Goal: Transaction & Acquisition: Download file/media

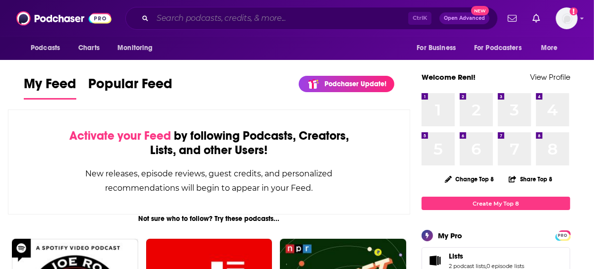
click at [273, 22] on input "Search podcasts, credits, & more..." at bounding box center [281, 18] width 256 height 16
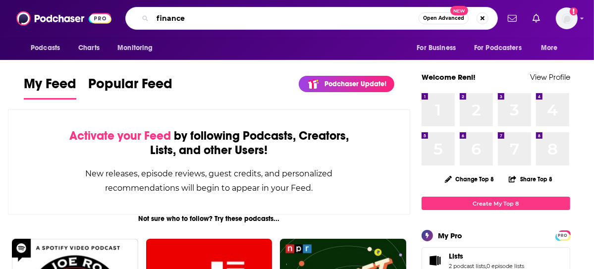
type input "finance"
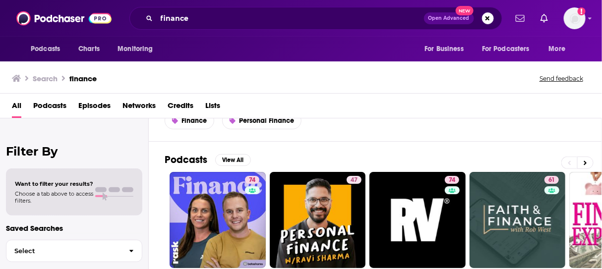
scroll to position [248, 0]
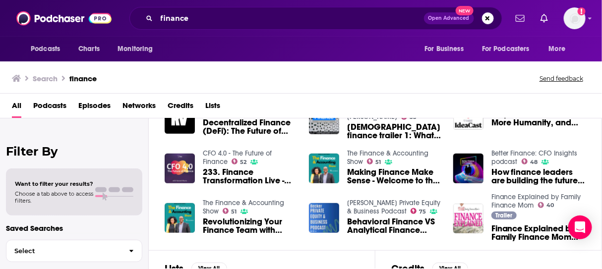
click at [41, 107] on span "Podcasts" at bounding box center [49, 108] width 33 height 20
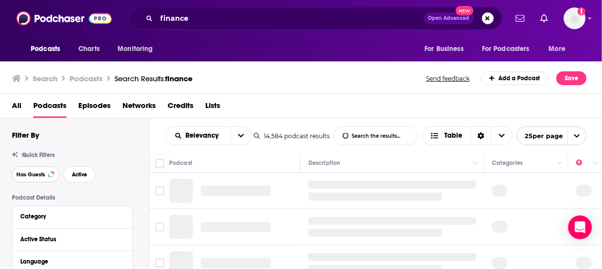
drag, startPoint x: 41, startPoint y: 177, endPoint x: 127, endPoint y: 177, distance: 85.8
click at [41, 177] on span "Has Guests" at bounding box center [30, 174] width 29 height 5
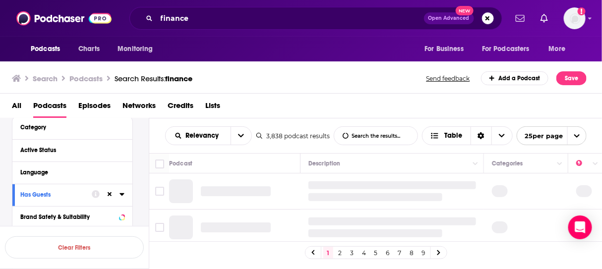
scroll to position [99, 0]
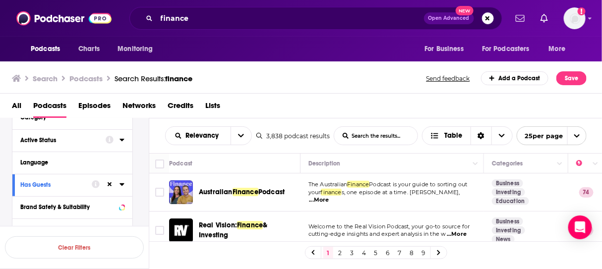
click at [116, 140] on div at bounding box center [115, 140] width 19 height 12
click at [121, 141] on icon at bounding box center [121, 140] width 4 height 2
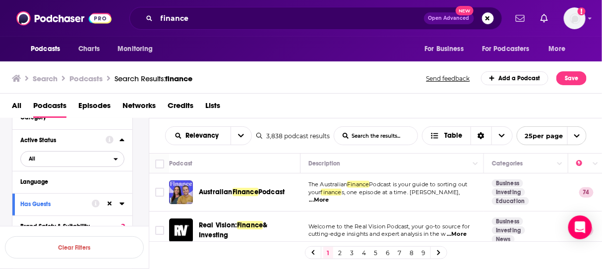
click at [80, 156] on span "All" at bounding box center [67, 158] width 93 height 13
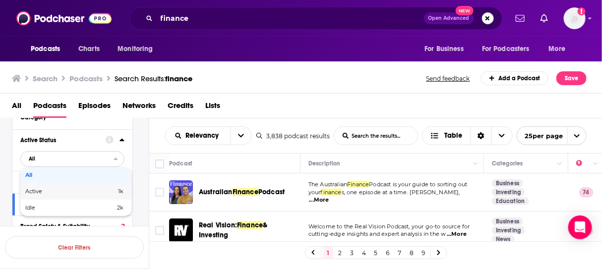
click at [56, 191] on span "Active" at bounding box center [52, 191] width 54 height 5
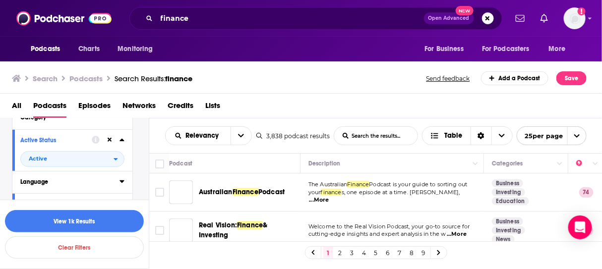
click at [117, 178] on button "Language" at bounding box center [69, 181] width 99 height 12
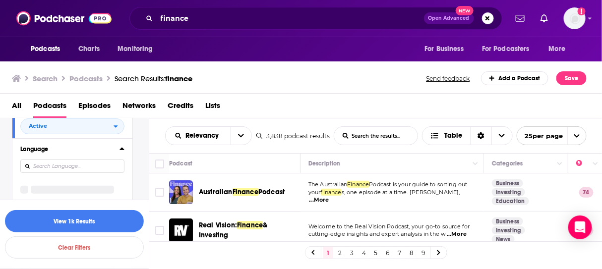
scroll to position [149, 0]
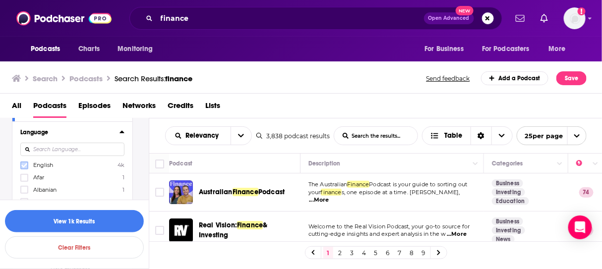
click at [23, 165] on icon at bounding box center [24, 166] width 6 height 6
click at [108, 130] on icon at bounding box center [110, 132] width 4 height 4
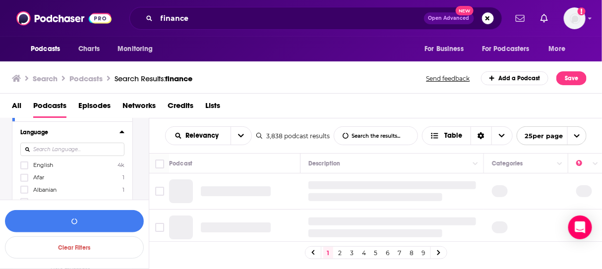
drag, startPoint x: 23, startPoint y: 164, endPoint x: 117, endPoint y: 143, distance: 96.1
click at [24, 164] on icon at bounding box center [24, 166] width 6 height 6
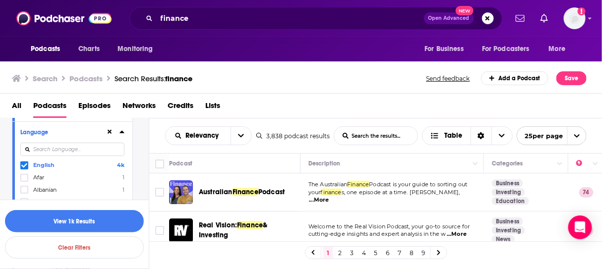
click at [123, 131] on icon at bounding box center [121, 132] width 5 height 8
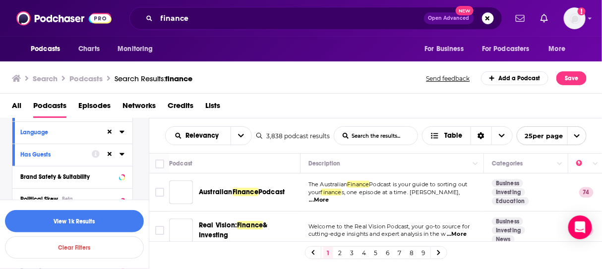
scroll to position [198, 0]
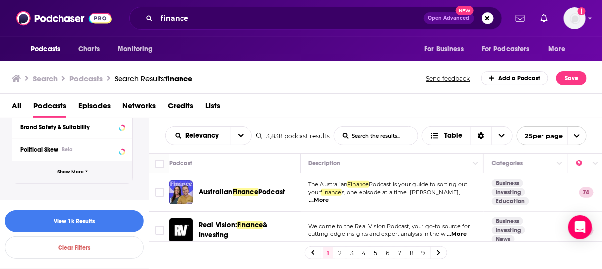
click at [74, 171] on span "Show More" at bounding box center [70, 172] width 27 height 5
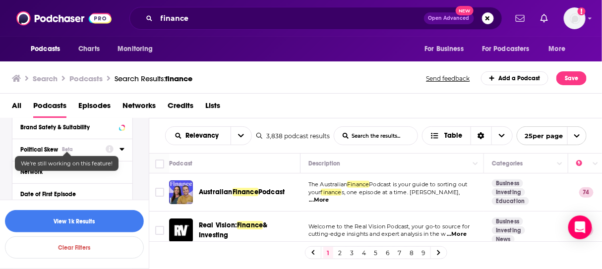
click at [84, 150] on div "Political Skew Beta" at bounding box center [59, 149] width 79 height 7
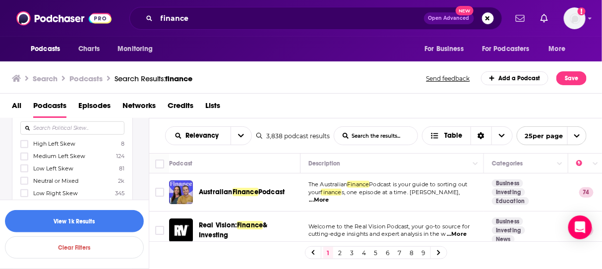
scroll to position [248, 0]
click at [22, 145] on icon at bounding box center [24, 145] width 6 height 4
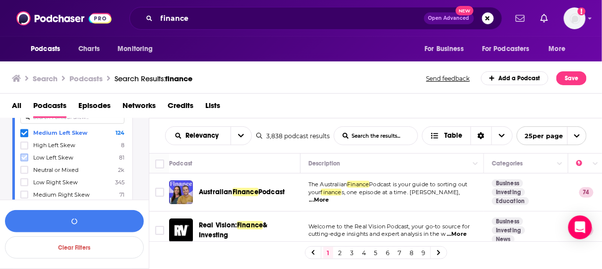
click at [25, 159] on icon at bounding box center [24, 158] width 6 height 6
click at [20, 168] on label at bounding box center [24, 170] width 8 height 8
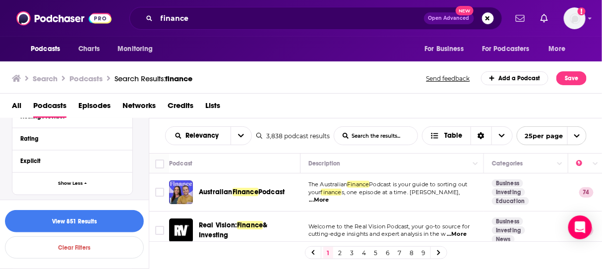
scroll to position [496, 0]
click at [119, 136] on icon at bounding box center [121, 138] width 5 height 8
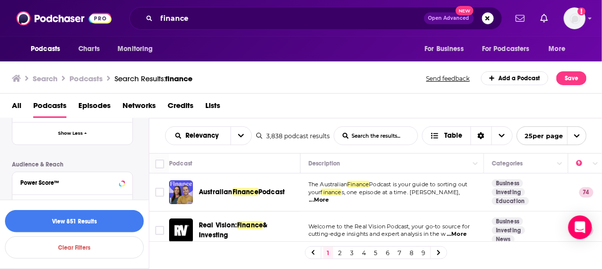
scroll to position [595, 0]
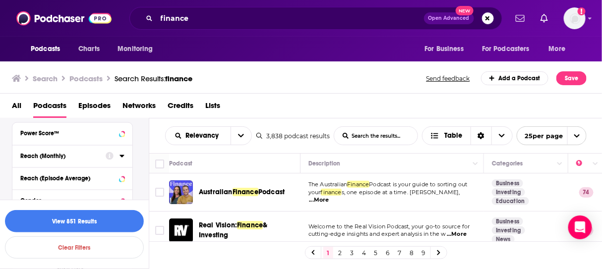
click at [122, 155] on icon at bounding box center [121, 156] width 4 height 2
click at [60, 169] on input "number" at bounding box center [45, 174] width 50 height 16
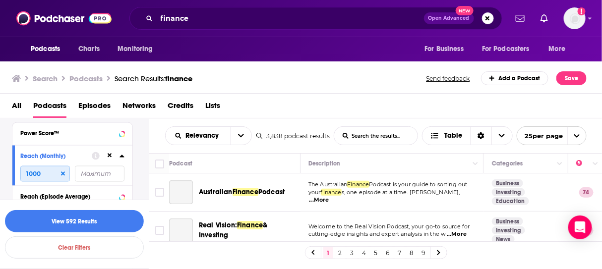
type input "1000"
click at [86, 166] on input "number" at bounding box center [100, 174] width 50 height 16
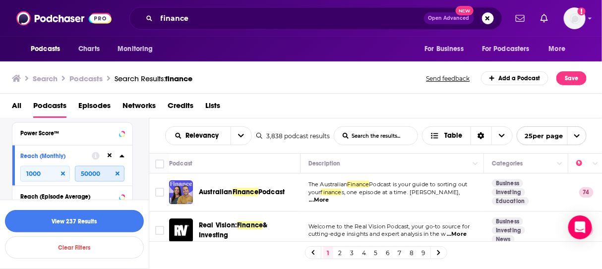
type input "50000"
click at [84, 219] on button "View 237 Results" at bounding box center [74, 221] width 139 height 22
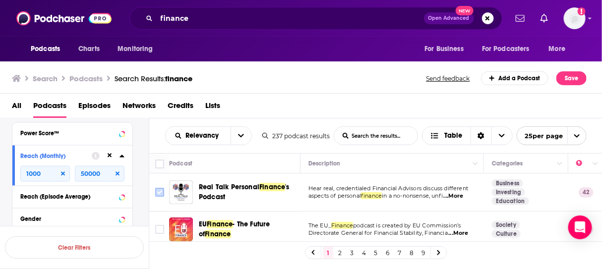
click at [160, 191] on input "Toggle select row" at bounding box center [159, 192] width 9 height 9
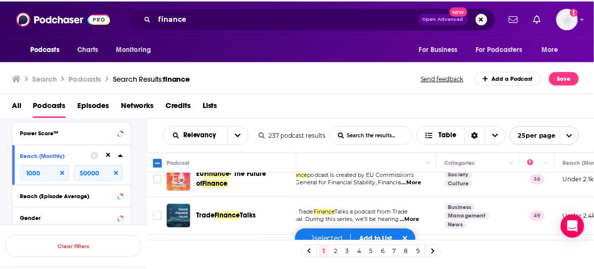
scroll to position [50, 0]
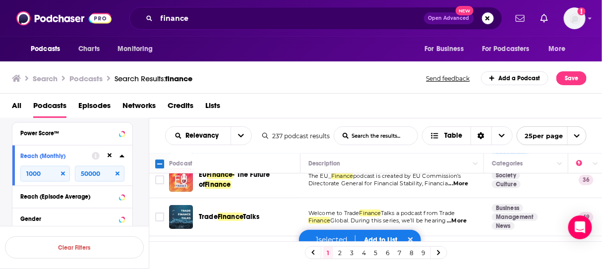
click at [380, 237] on button "Add to List" at bounding box center [380, 240] width 49 height 8
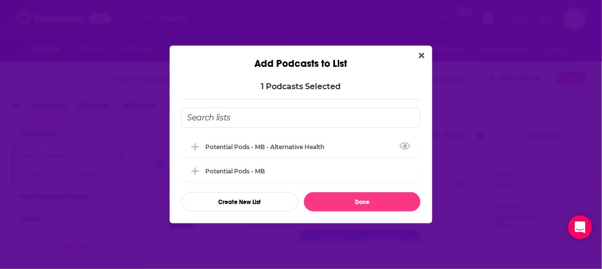
click at [233, 120] on input "Add Podcast To List" at bounding box center [300, 118] width 239 height 20
click at [257, 197] on button "Create New List" at bounding box center [239, 201] width 116 height 19
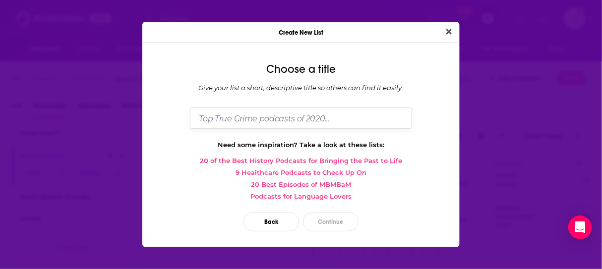
click at [233, 119] on input "Dialog" at bounding box center [301, 118] width 222 height 21
type input "SRM Private Wealth"
click at [330, 219] on button "Continue" at bounding box center [331, 221] width 56 height 19
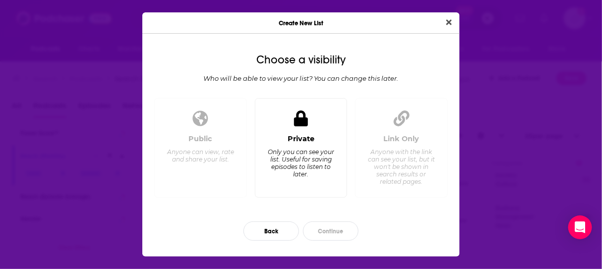
click at [319, 159] on div "Only you can see your list. Useful for saving episodes to listen to later." at bounding box center [301, 163] width 68 height 30
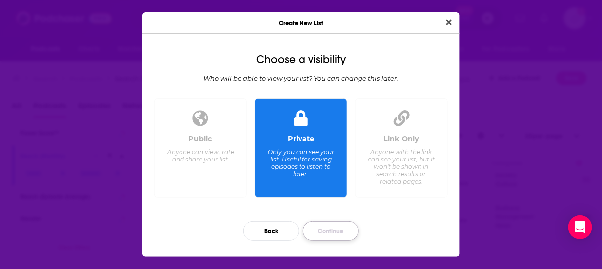
click at [313, 232] on button "Continue" at bounding box center [331, 231] width 56 height 19
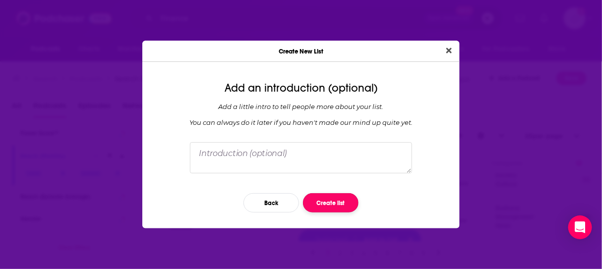
click at [320, 199] on button "Create list" at bounding box center [331, 202] width 56 height 19
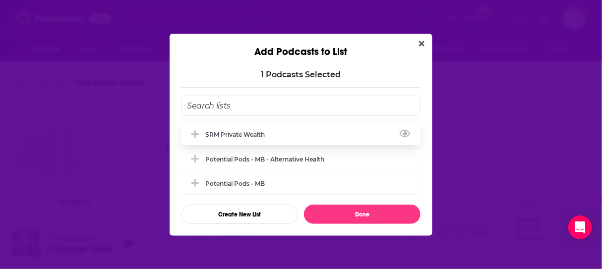
click at [231, 135] on div "SRM Private Wealth" at bounding box center [237, 134] width 65 height 7
click at [424, 45] on button "Close" at bounding box center [421, 44] width 13 height 12
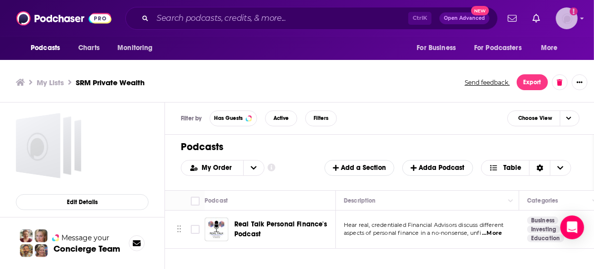
click at [559, 19] on img "Logged in as rgertner" at bounding box center [567, 18] width 22 height 22
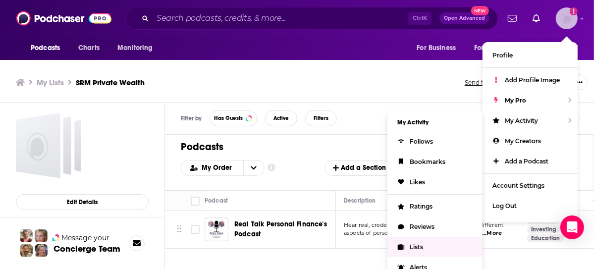
click at [414, 243] on span "Lists" at bounding box center [416, 246] width 13 height 7
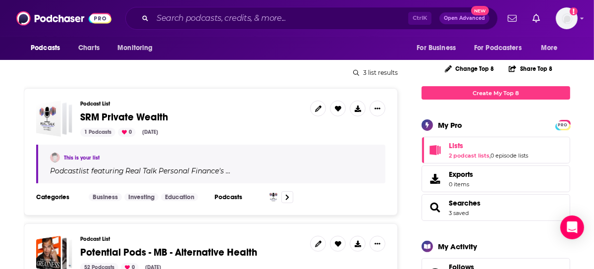
scroll to position [99, 0]
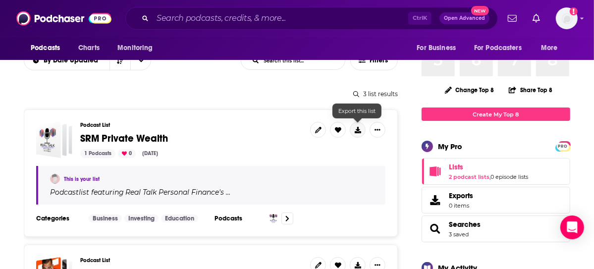
click at [356, 125] on button at bounding box center [358, 130] width 16 height 16
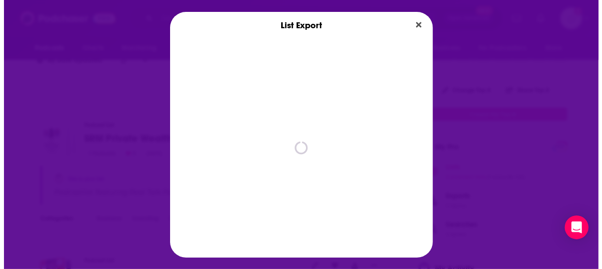
scroll to position [0, 0]
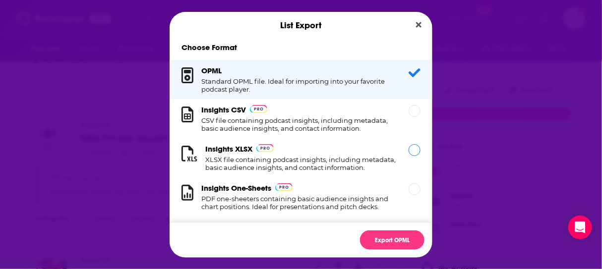
click at [292, 158] on h1 "XLSX file containing podcast insights, including metadata, basic audience insig…" at bounding box center [300, 164] width 191 height 16
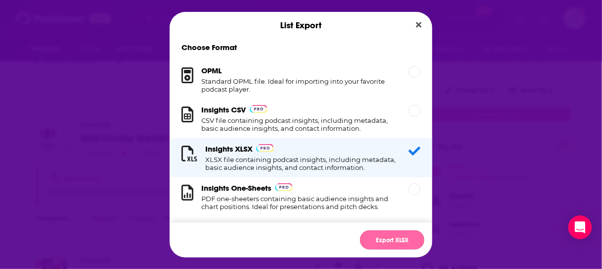
click at [393, 242] on button "Export XLSX" at bounding box center [392, 239] width 64 height 19
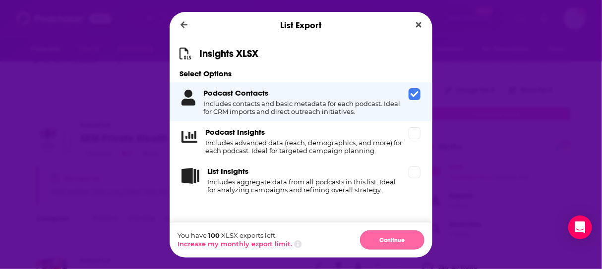
click at [378, 243] on button "Continue" at bounding box center [392, 239] width 64 height 19
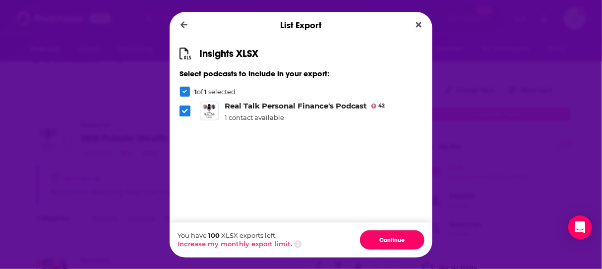
click at [378, 243] on button "Continue" at bounding box center [392, 239] width 64 height 19
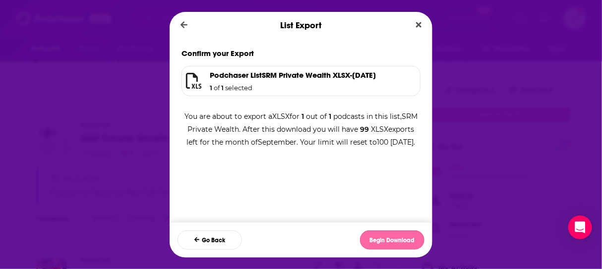
click at [384, 237] on button "Begin Download" at bounding box center [392, 239] width 64 height 19
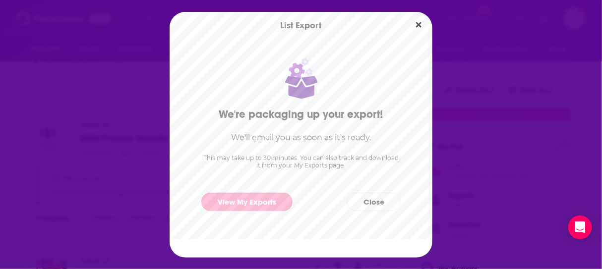
click at [275, 202] on link "View My Exports" at bounding box center [246, 202] width 91 height 18
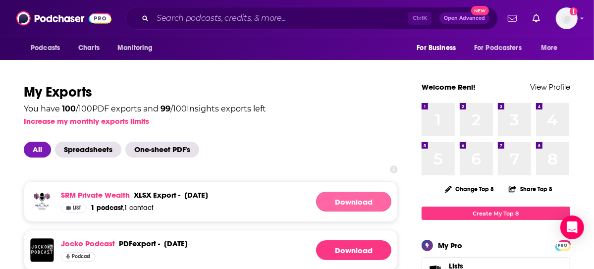
click at [342, 204] on link "Download" at bounding box center [353, 202] width 75 height 20
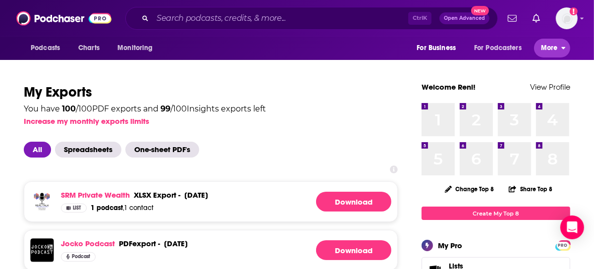
click at [556, 48] on span "More" at bounding box center [549, 48] width 17 height 14
click at [44, 50] on span "Podcasts" at bounding box center [45, 48] width 29 height 14
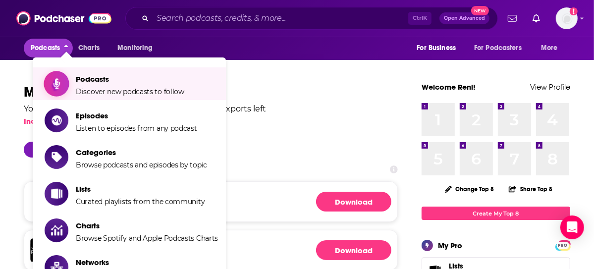
click at [95, 85] on span "Podcasts Discover new podcasts to follow" at bounding box center [130, 83] width 109 height 25
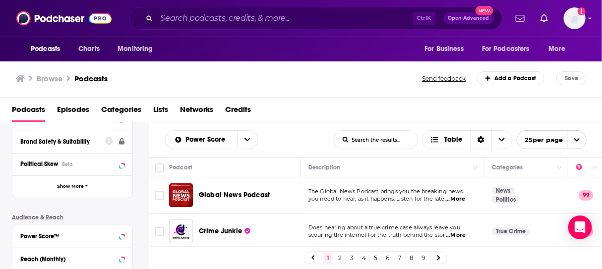
scroll to position [198, 0]
